Goal: Task Accomplishment & Management: Use online tool/utility

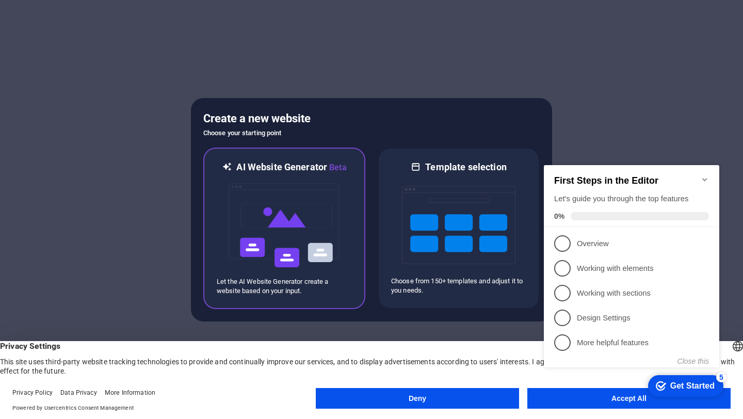
click at [306, 220] on img at bounding box center [283, 225] width 113 height 103
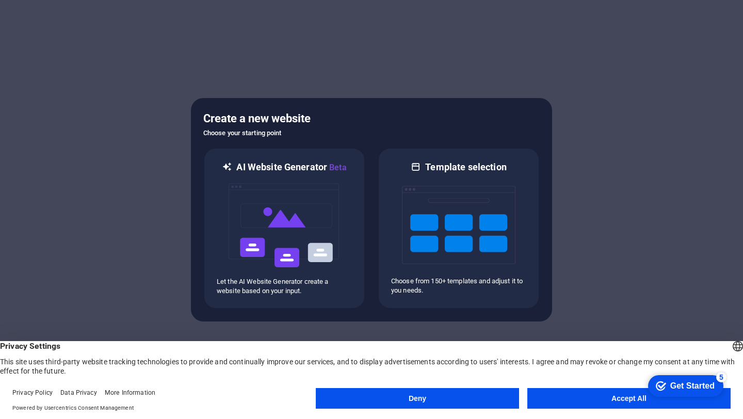
click at [546, 397] on button "Accept All" at bounding box center [628, 398] width 203 height 21
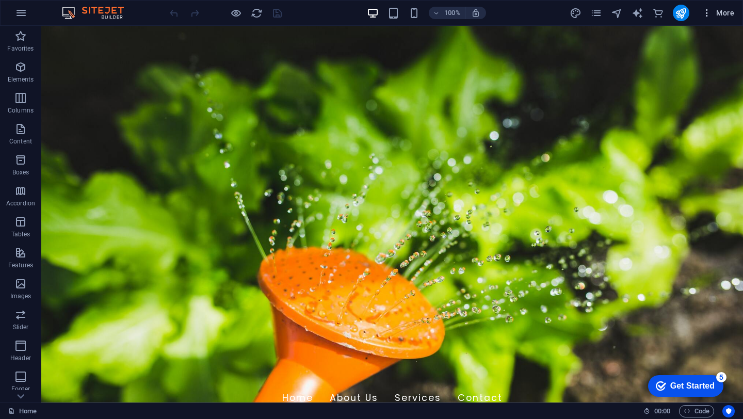
click at [705, 13] on icon "button" at bounding box center [707, 13] width 10 height 10
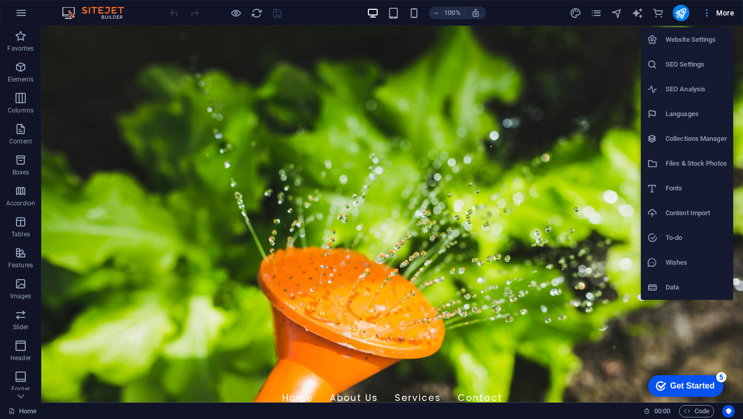
click at [705, 13] on div at bounding box center [371, 209] width 743 height 419
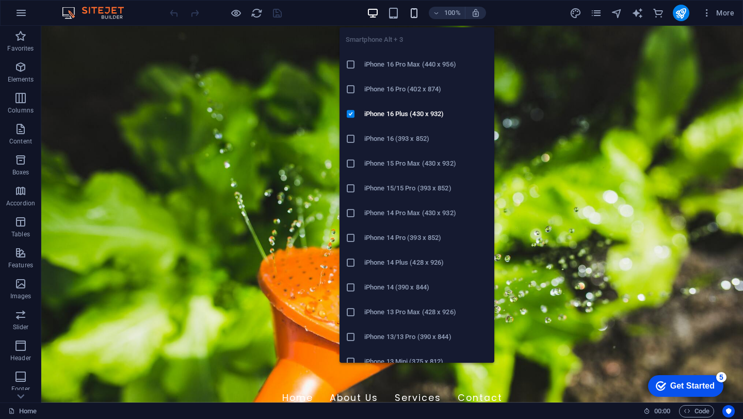
click at [413, 12] on icon "button" at bounding box center [414, 13] width 12 height 12
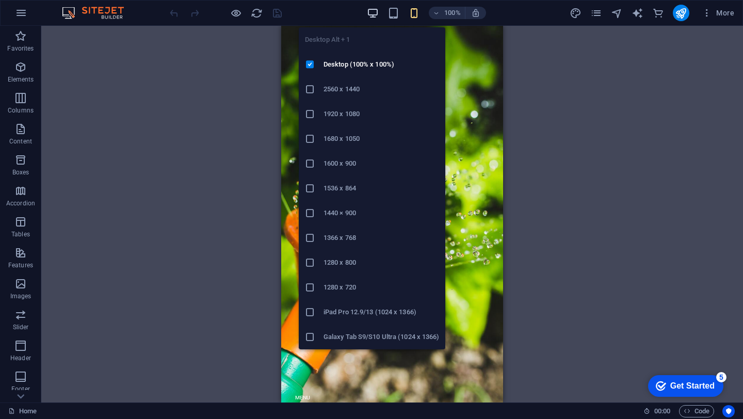
click at [376, 12] on icon "button" at bounding box center [373, 13] width 12 height 12
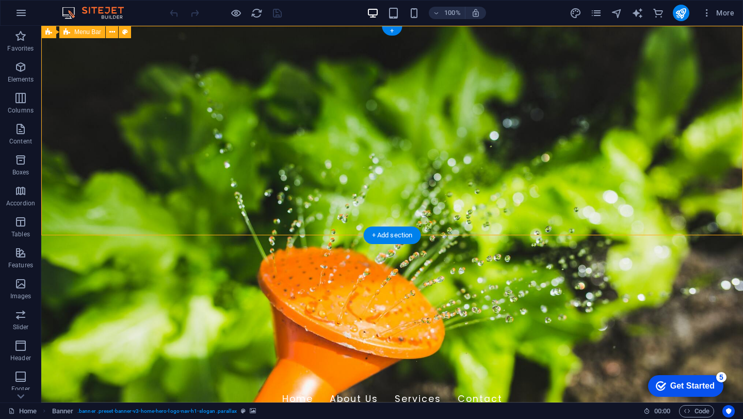
drag, startPoint x: 145, startPoint y: 41, endPoint x: 197, endPoint y: 52, distance: 53.2
click at [197, 362] on div "[DOMAIN_NAME] Home About Us Services Contact" at bounding box center [392, 391] width 702 height 58
click at [711, 11] on icon "button" at bounding box center [707, 13] width 10 height 10
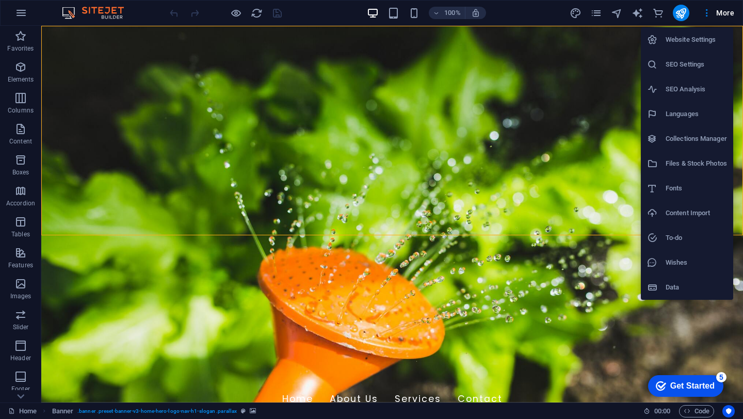
click at [390, 300] on div at bounding box center [371, 209] width 743 height 419
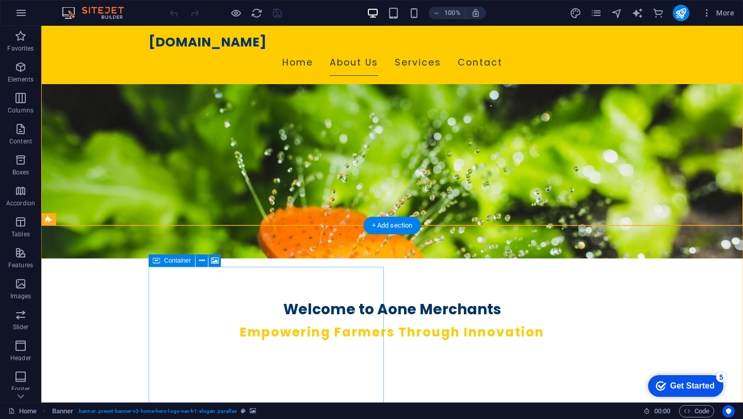
scroll to position [163, 0]
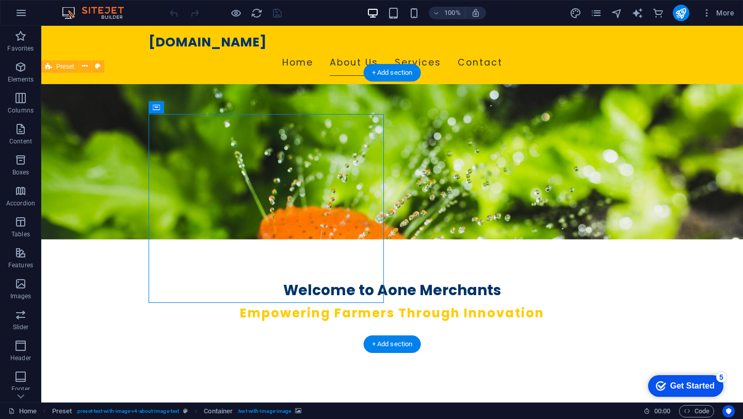
drag, startPoint x: 247, startPoint y: 191, endPoint x: 258, endPoint y: 235, distance: 44.9
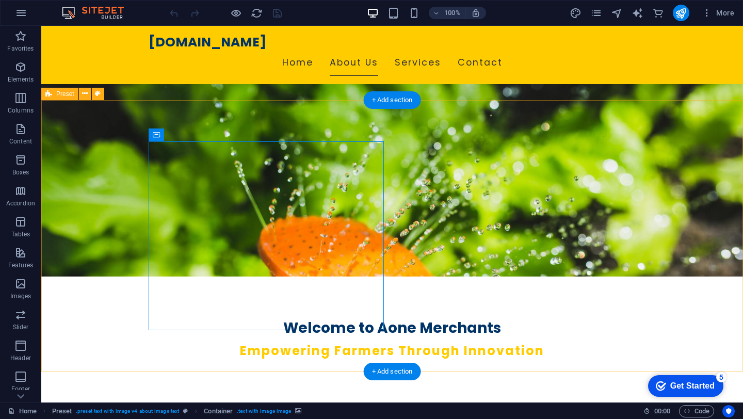
scroll to position [124, 0]
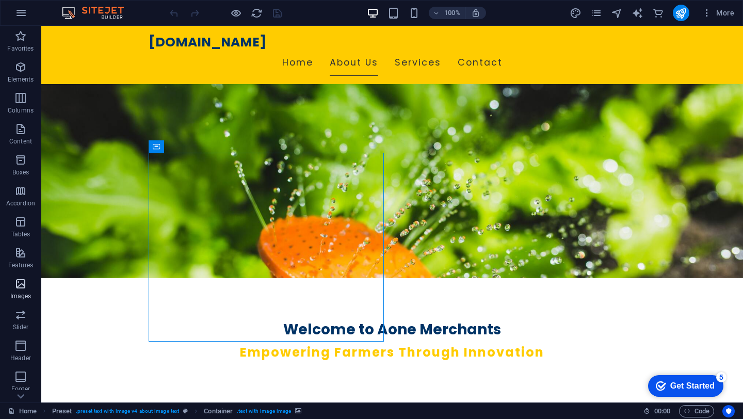
click at [19, 286] on icon "button" at bounding box center [20, 284] width 12 height 12
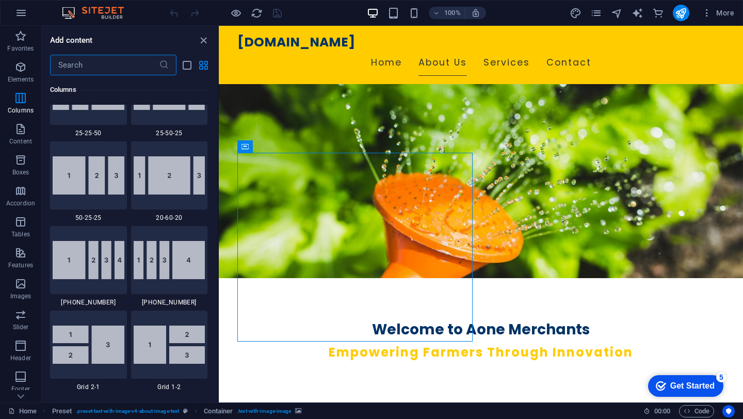
scroll to position [954, 0]
